Goal: Task Accomplishment & Management: Manage account settings

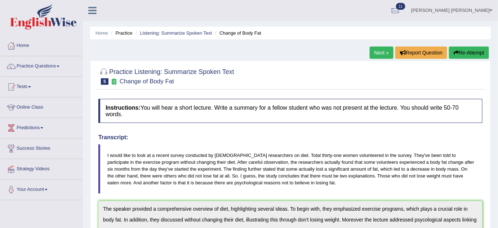
click at [463, 9] on link "Juan cruz Augusto" at bounding box center [452, 9] width 92 height 19
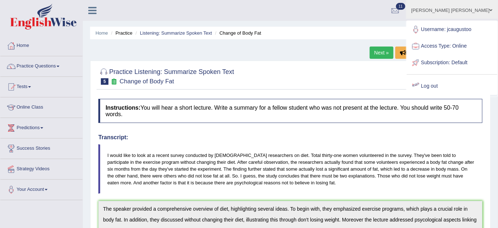
click at [444, 85] on link "Log out" at bounding box center [452, 86] width 90 height 17
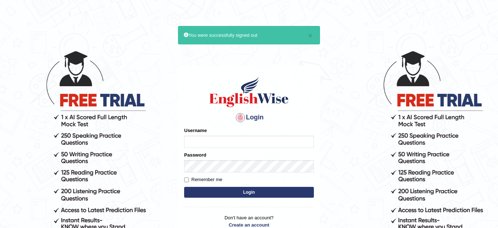
click at [234, 138] on input "Username" at bounding box center [249, 141] width 130 height 12
type input "jcaugustoo"
click at [235, 154] on div "Password" at bounding box center [249, 161] width 130 height 21
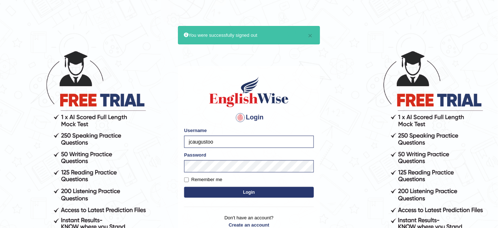
click at [253, 198] on form "Please fix the following errors: Username jcaugustoo Password Remember me Login" at bounding box center [249, 163] width 130 height 72
click at [257, 190] on button "Login" at bounding box center [249, 192] width 130 height 11
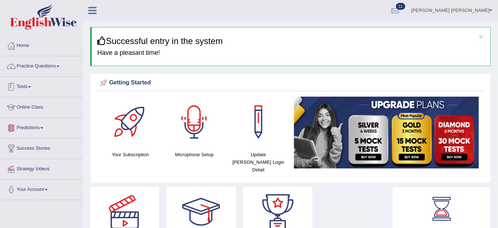
click at [28, 63] on link "Practice Questions" at bounding box center [41, 65] width 82 height 18
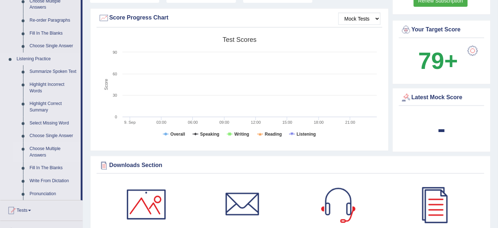
scroll to position [295, 0]
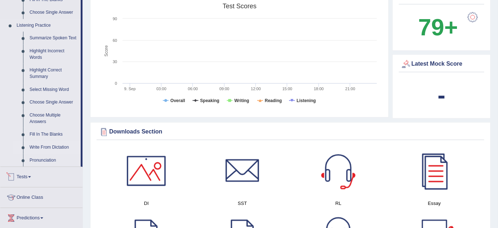
click at [58, 147] on link "Write From Dictation" at bounding box center [53, 147] width 54 height 13
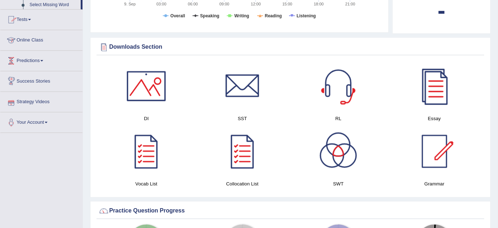
scroll to position [342, 0]
